Goal: Task Accomplishment & Management: Use online tool/utility

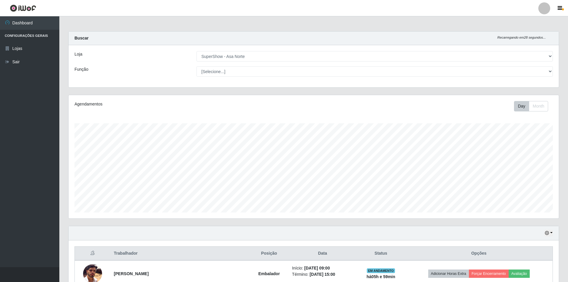
select select "71"
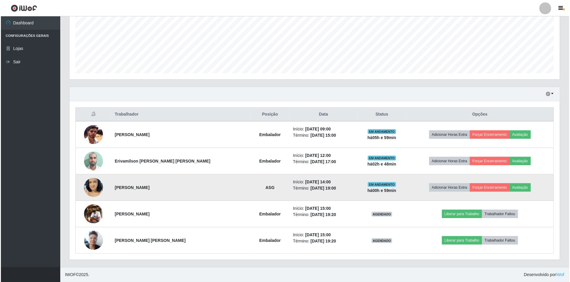
scroll to position [123, 490]
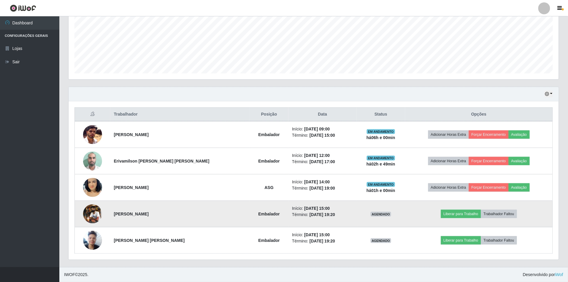
click at [100, 221] on img at bounding box center [92, 213] width 19 height 19
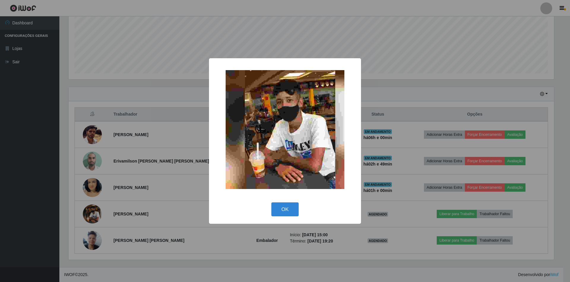
click at [271, 202] on button "OK" at bounding box center [285, 209] width 28 height 14
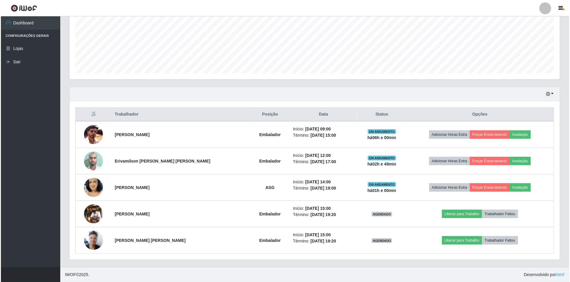
scroll to position [123, 490]
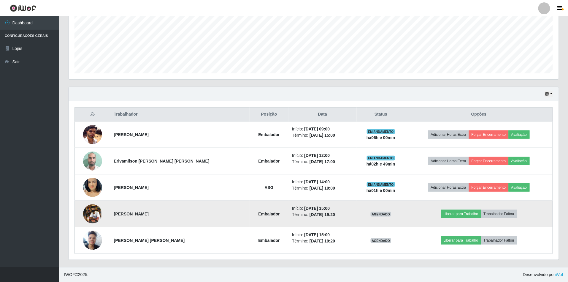
click at [437, 216] on td "Liberar para Trabalho Trabalhador Faltou" at bounding box center [479, 214] width 148 height 26
click at [444, 213] on button "Liberar para Trabalho" at bounding box center [461, 214] width 40 height 8
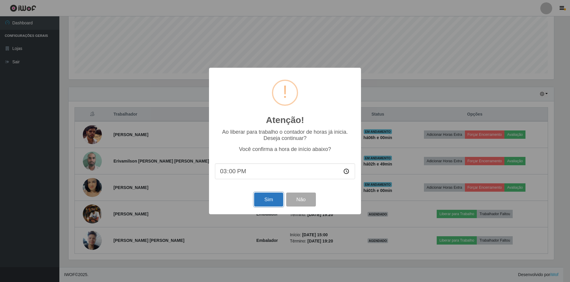
click at [267, 196] on button "Sim" at bounding box center [268, 199] width 29 height 14
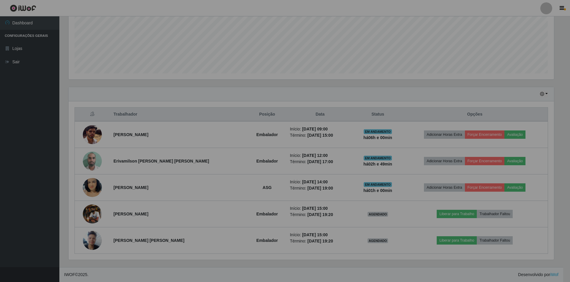
scroll to position [123, 490]
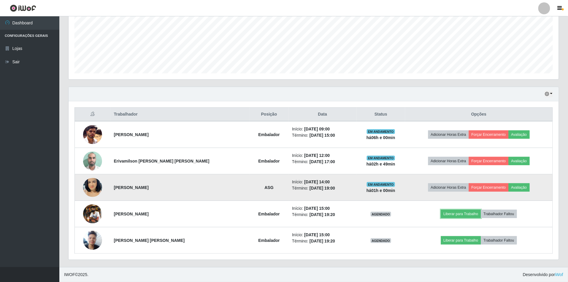
click at [441, 210] on button "Liberar para Trabalho" at bounding box center [461, 214] width 40 height 8
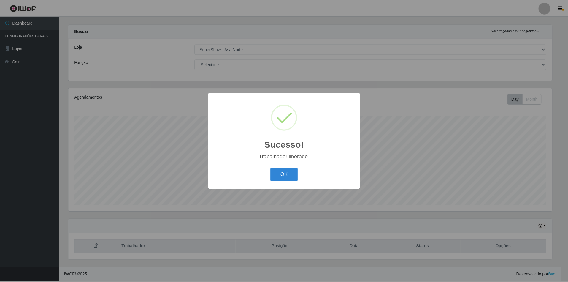
scroll to position [8, 0]
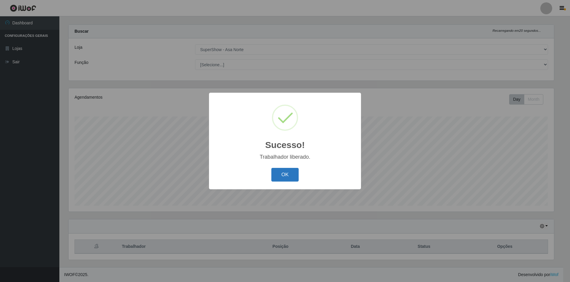
click at [288, 171] on button "OK" at bounding box center [285, 175] width 28 height 14
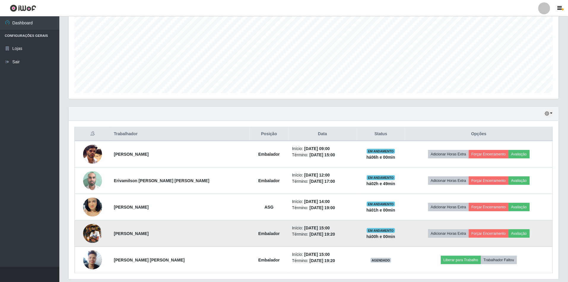
scroll to position [140, 0]
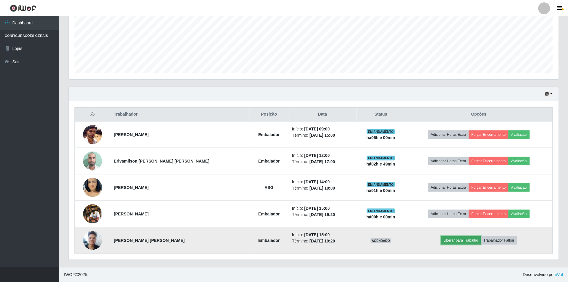
click at [445, 238] on button "Liberar para Trabalho" at bounding box center [461, 240] width 40 height 8
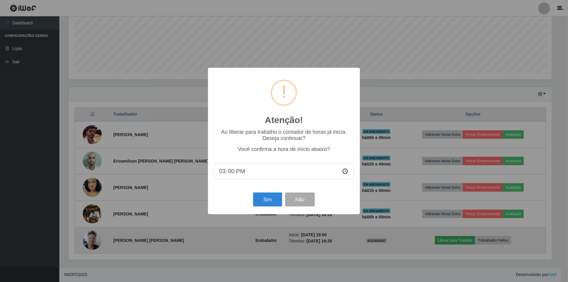
scroll to position [123, 485]
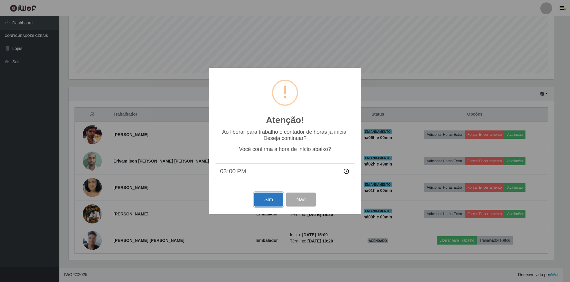
click at [264, 205] on button "Sim" at bounding box center [268, 199] width 29 height 14
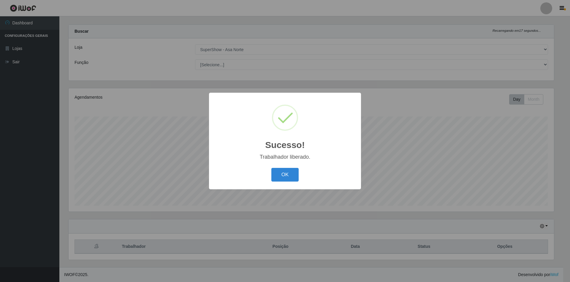
click at [271, 168] on button "OK" at bounding box center [285, 175] width 28 height 14
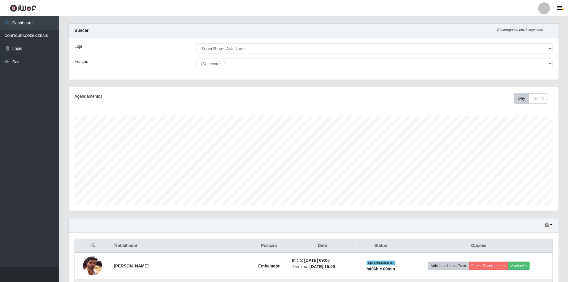
scroll to position [126, 0]
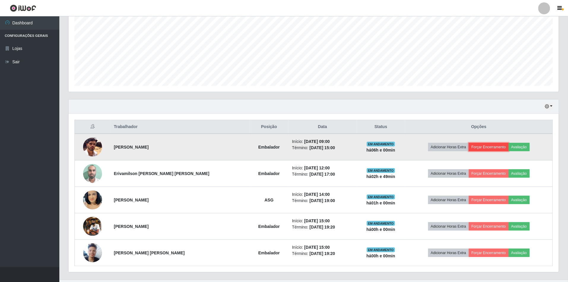
click at [490, 146] on button "Forçar Encerramento" at bounding box center [489, 147] width 40 height 8
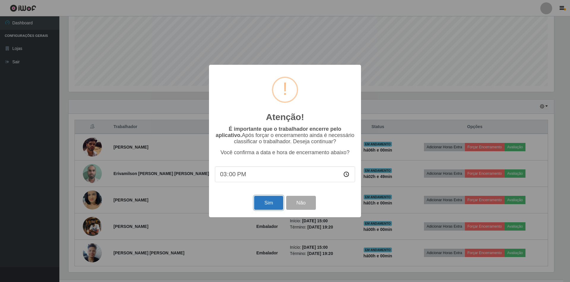
click at [272, 205] on button "Sim" at bounding box center [268, 203] width 29 height 14
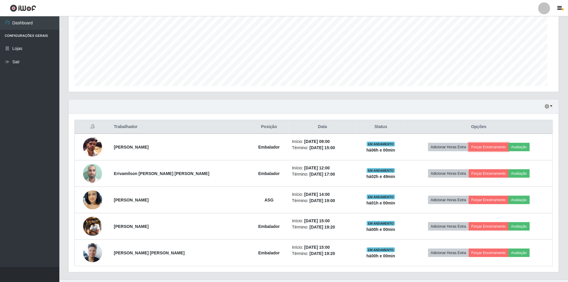
scroll to position [0, 0]
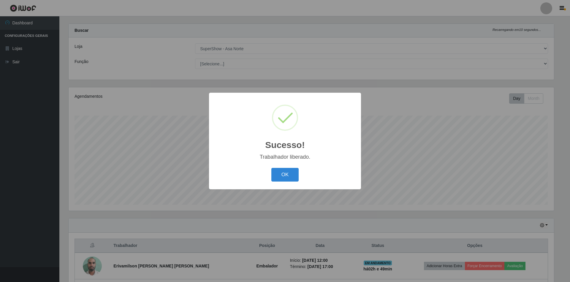
click at [271, 168] on button "OK" at bounding box center [285, 175] width 28 height 14
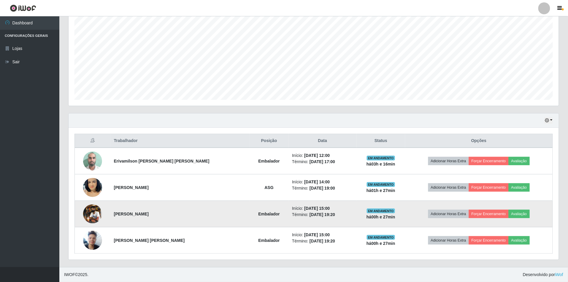
click at [90, 224] on td at bounding box center [93, 214] width 36 height 26
